Goal: Information Seeking & Learning: Learn about a topic

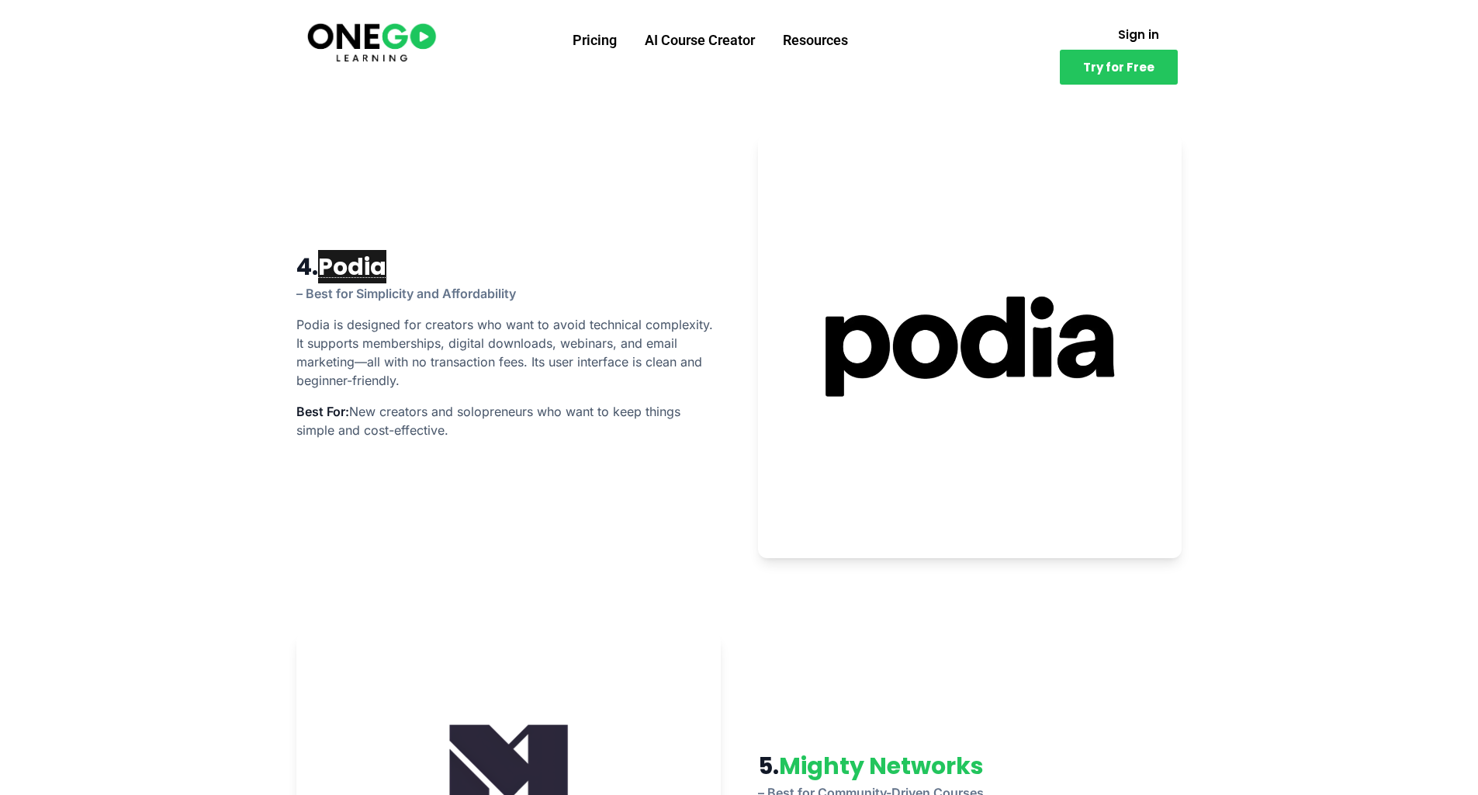
scroll to position [2521, 0]
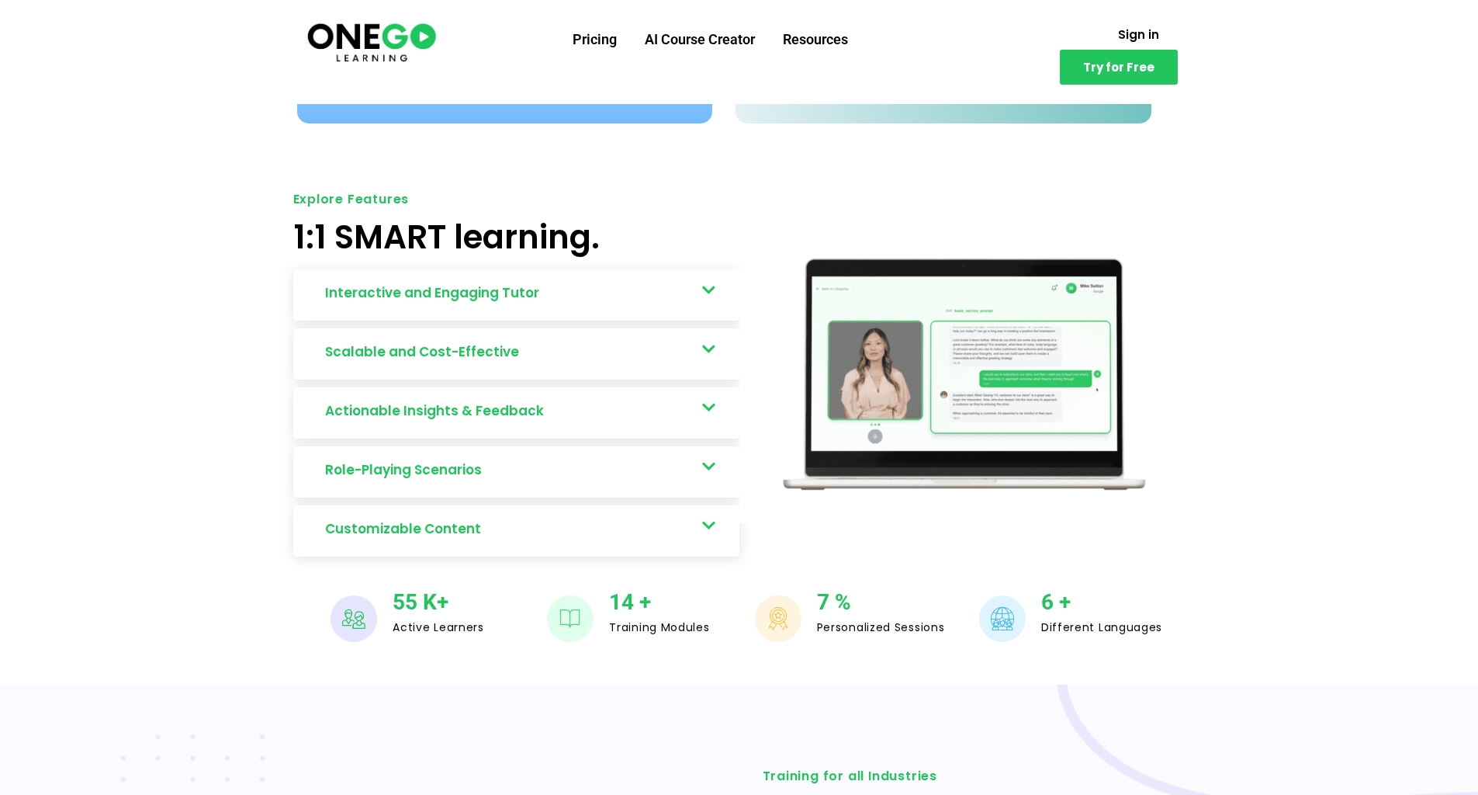
scroll to position [791, 0]
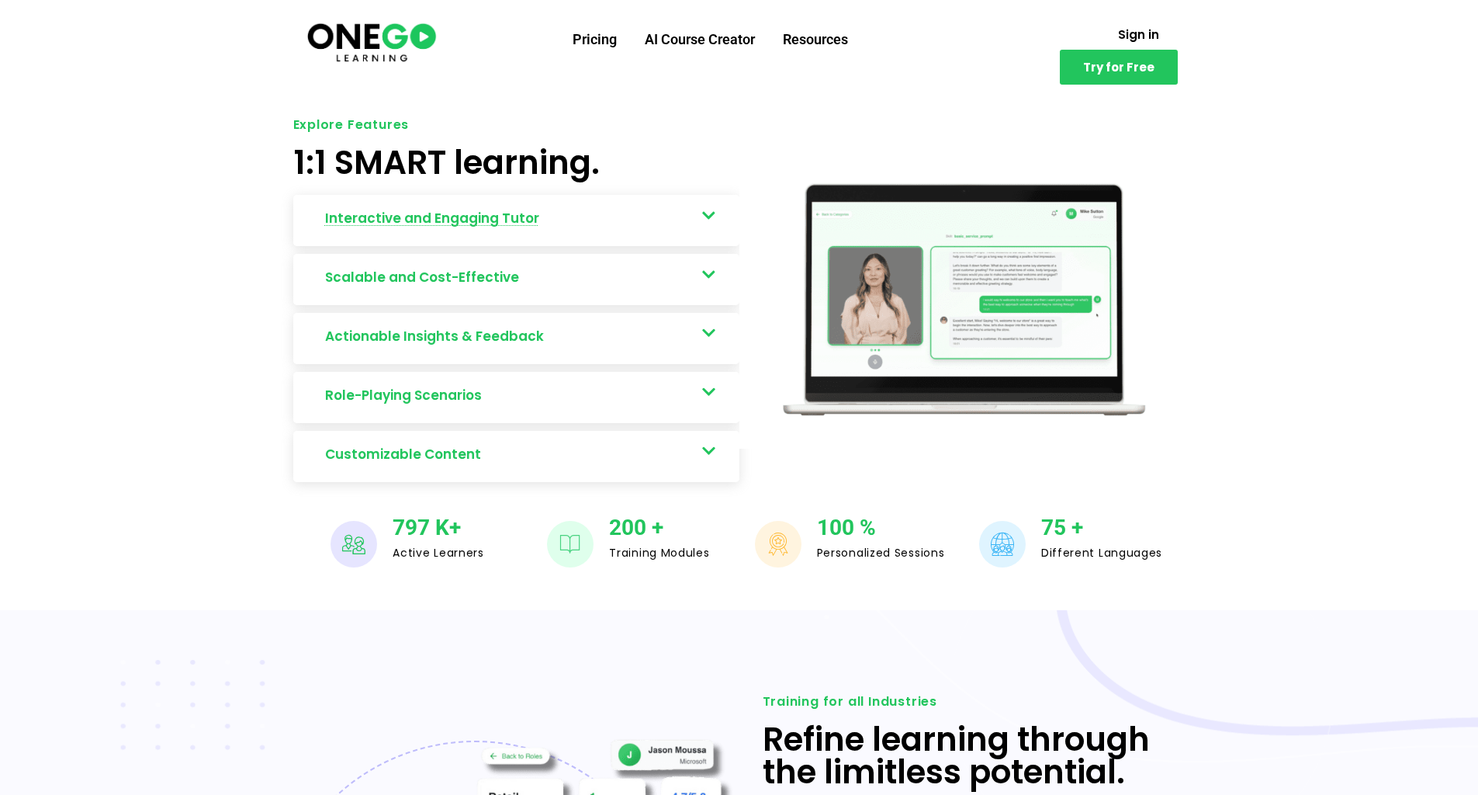
click at [719, 195] on link "Interactive and Engaging Tutor" at bounding box center [516, 220] width 446 height 51
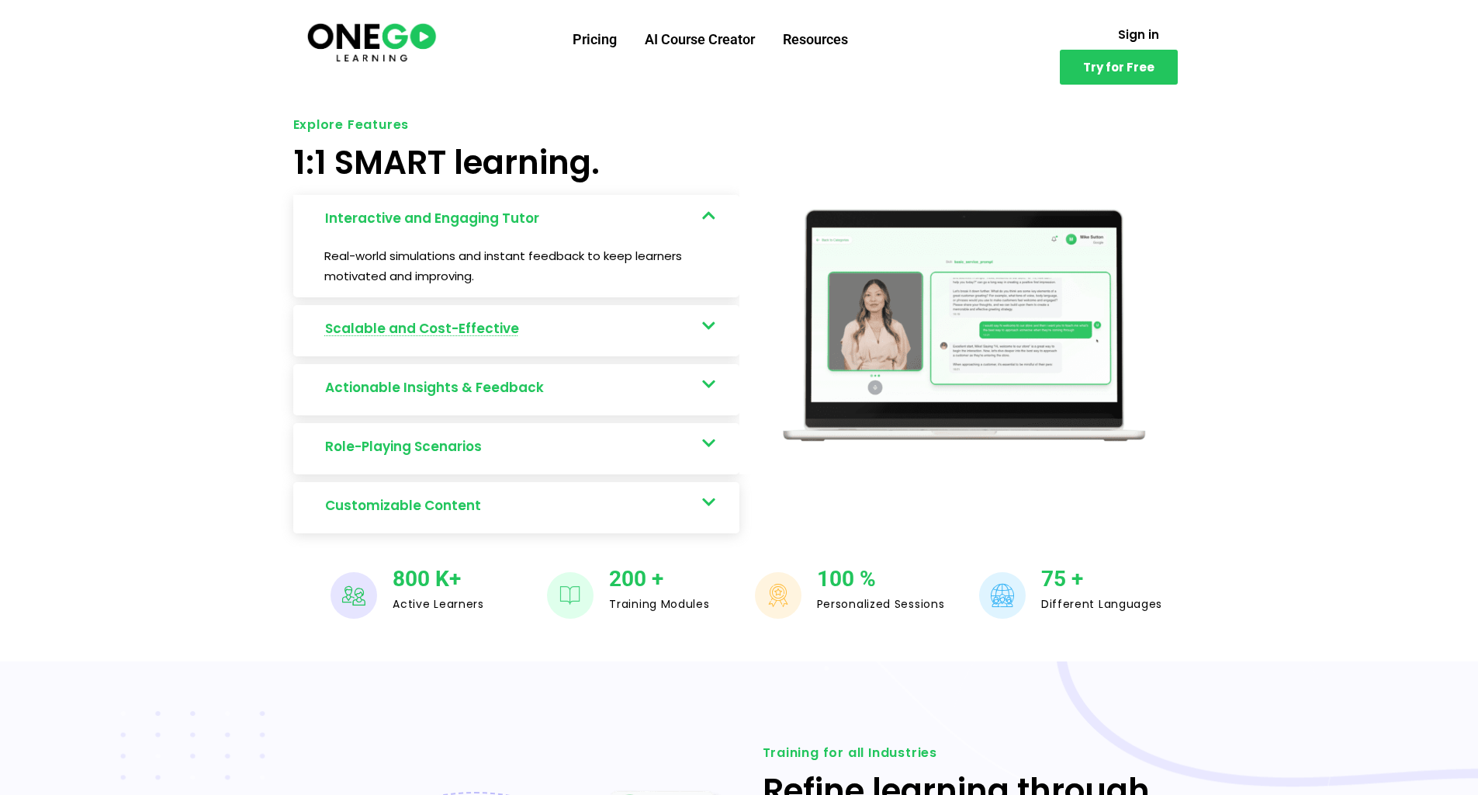
click at [691, 310] on link "Scalable and Cost-Effective" at bounding box center [516, 330] width 446 height 51
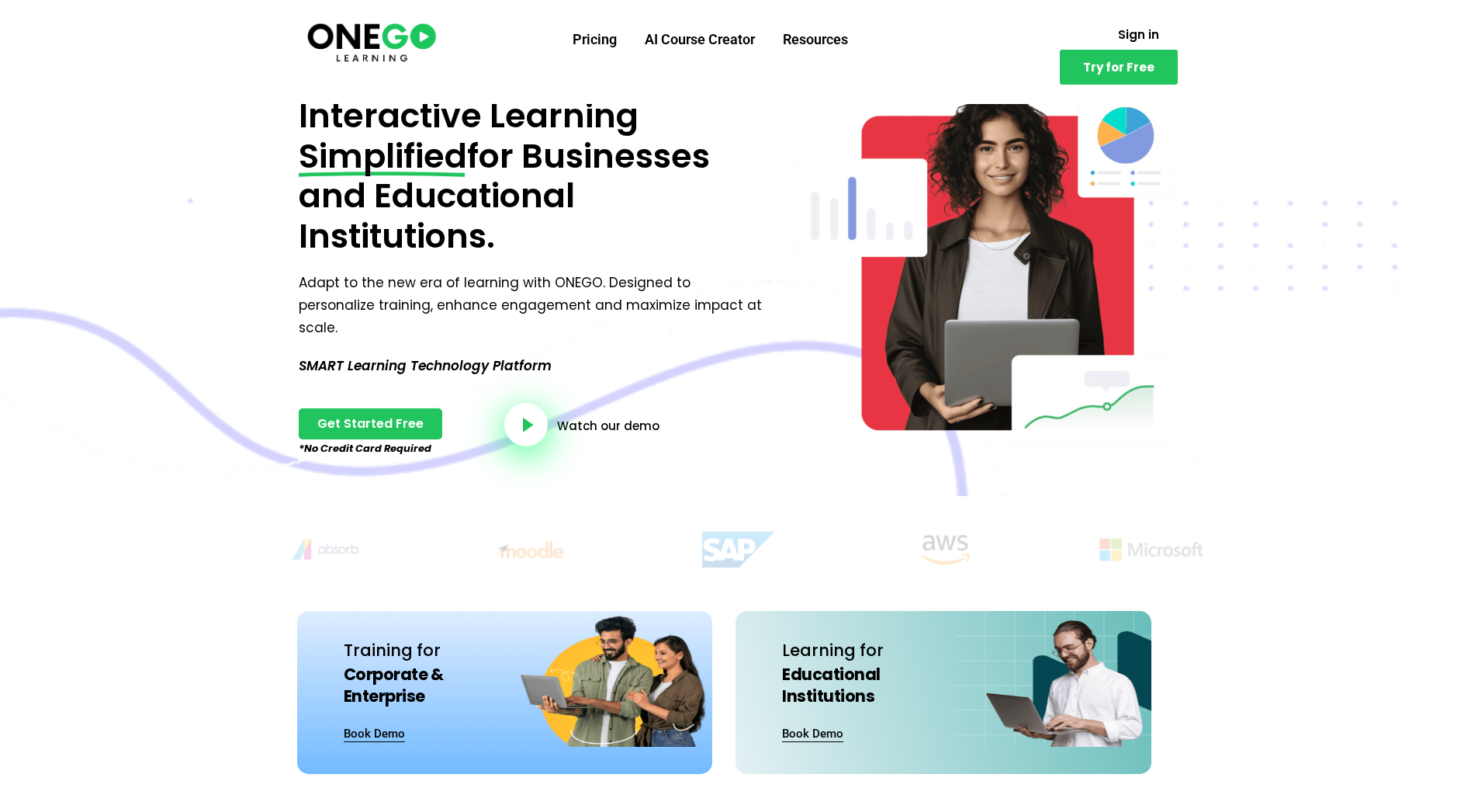
scroll to position [0, 0]
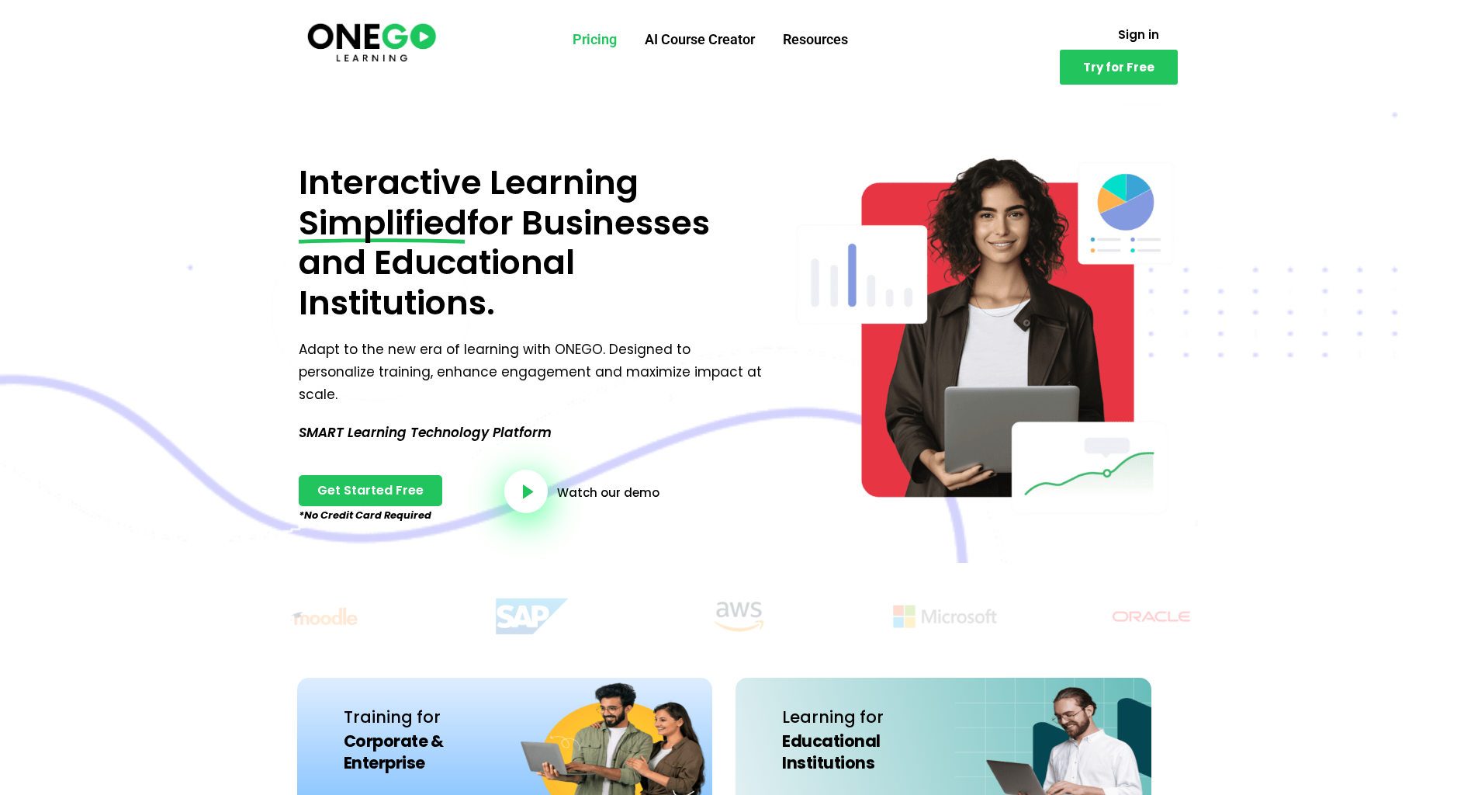
click at [585, 43] on link "Pricing" at bounding box center [595, 39] width 72 height 40
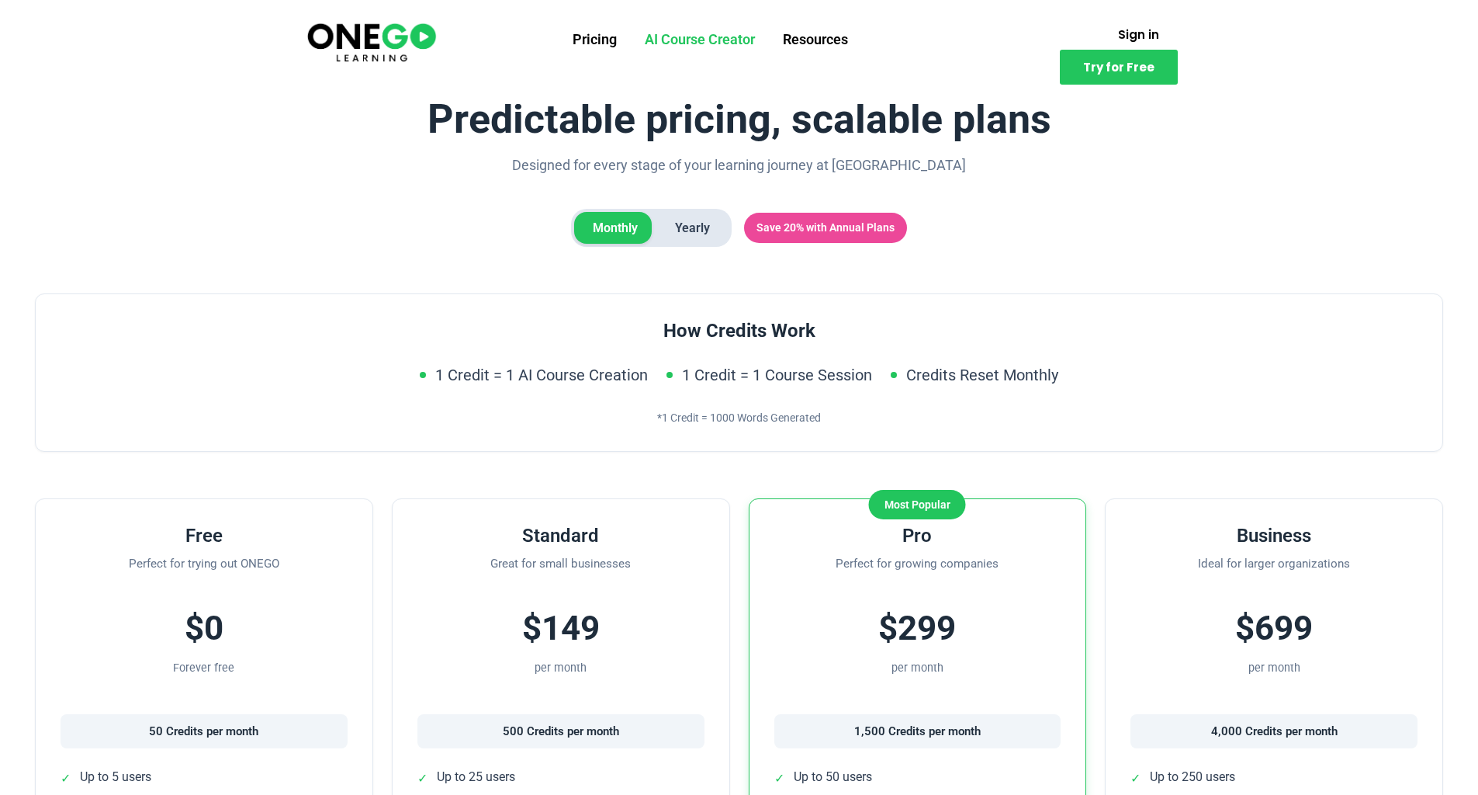
click at [721, 47] on link "AI Course Creator" at bounding box center [700, 39] width 138 height 40
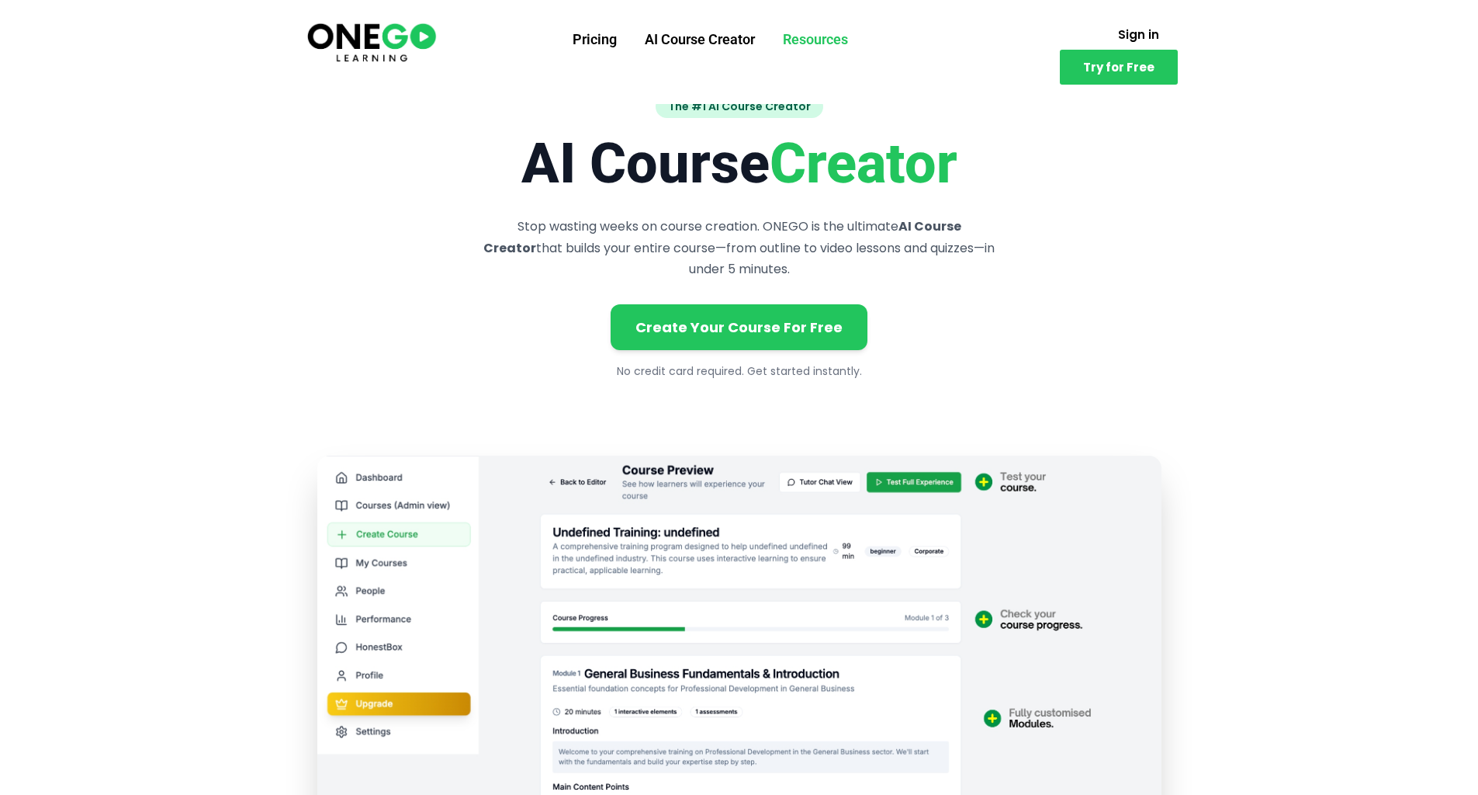
click at [806, 38] on link "Resources" at bounding box center [815, 39] width 93 height 40
